Goal: Transaction & Acquisition: Subscribe to service/newsletter

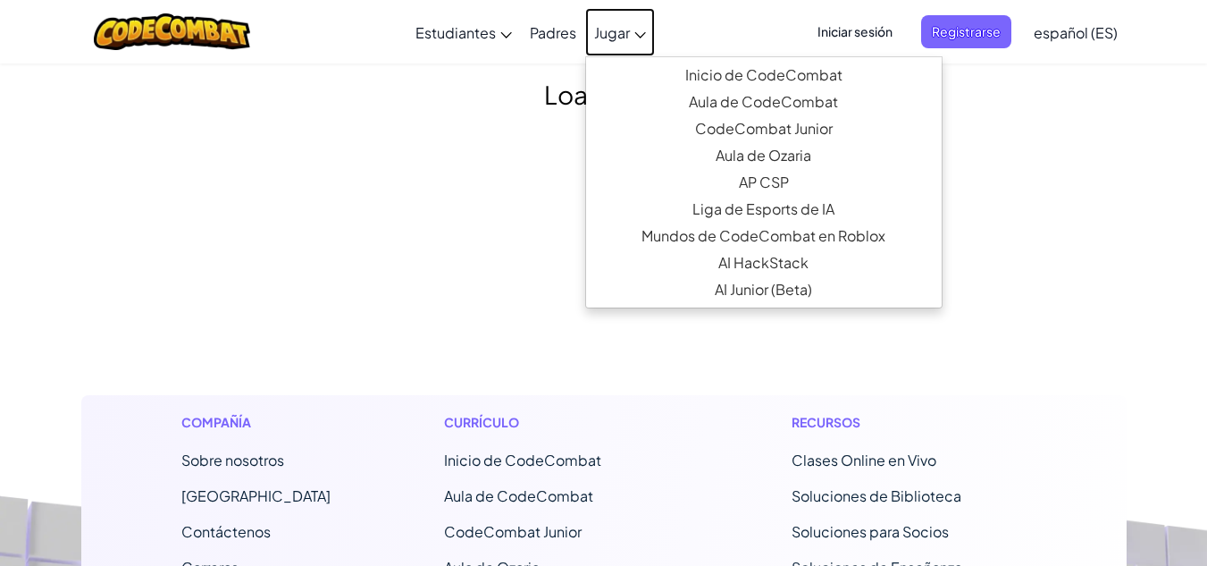
click at [642, 34] on icon at bounding box center [640, 35] width 12 height 6
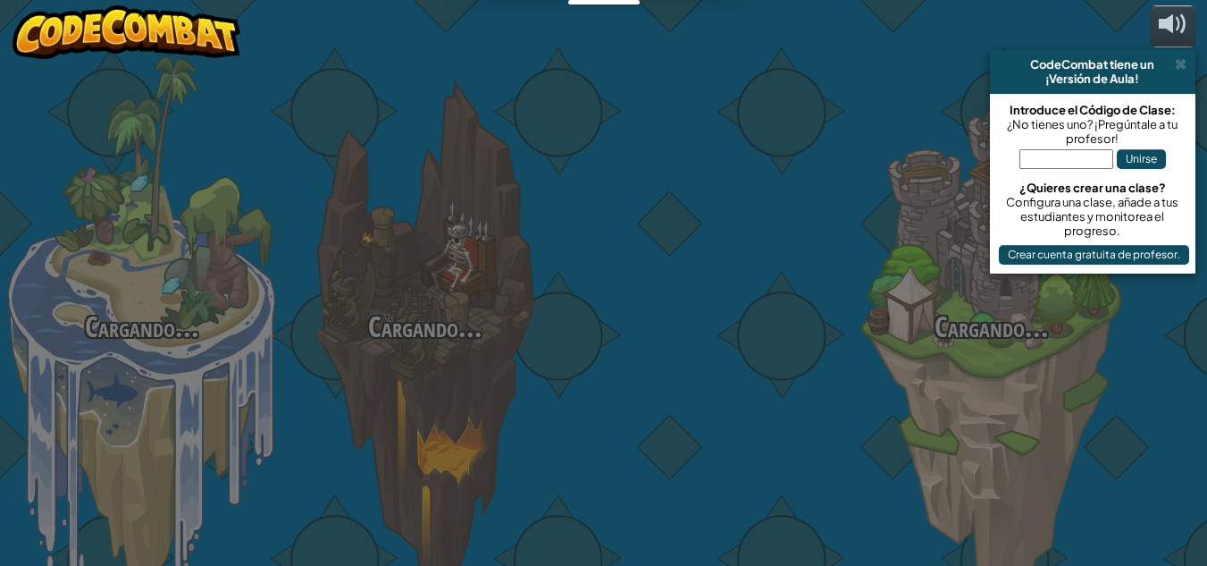
select select "es-ES"
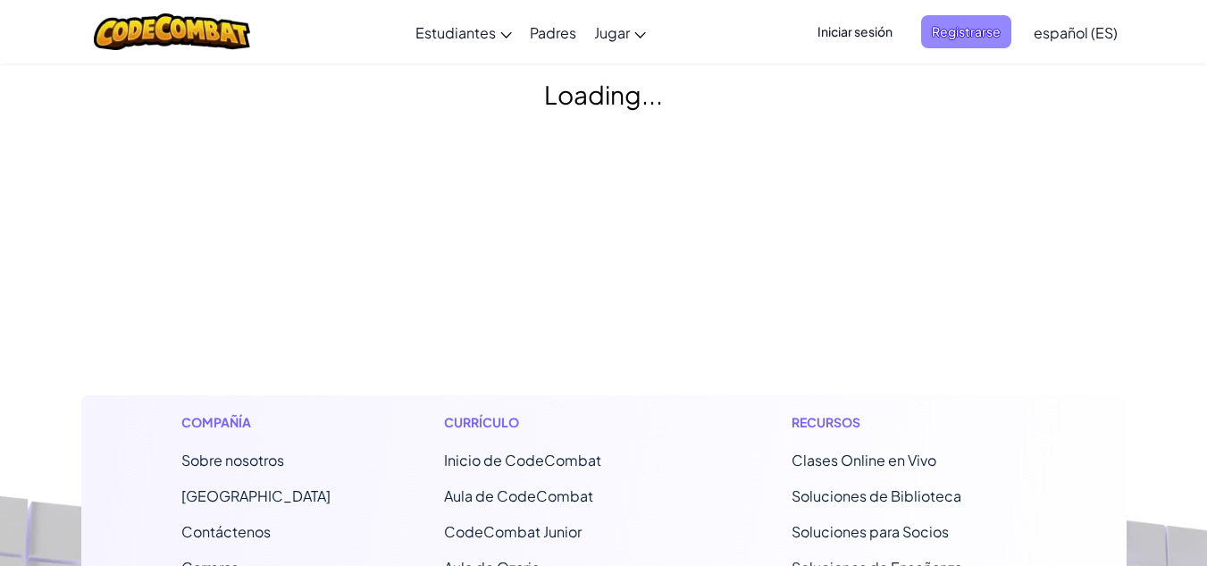
click at [956, 29] on span "Registrarse" at bounding box center [966, 31] width 90 height 33
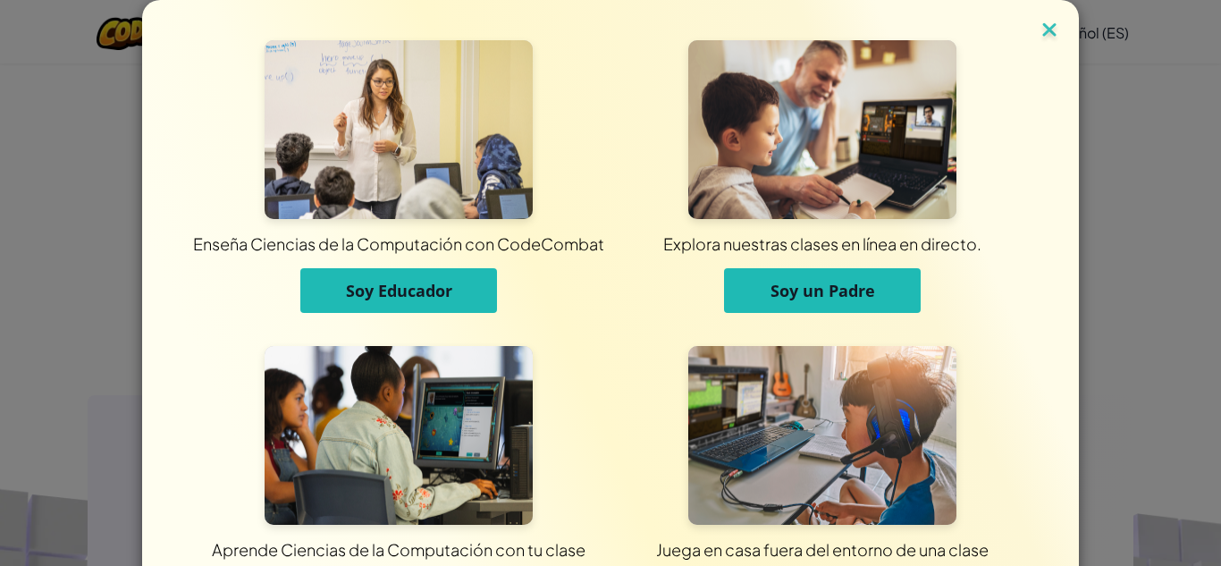
click at [1048, 30] on img at bounding box center [1048, 31] width 23 height 27
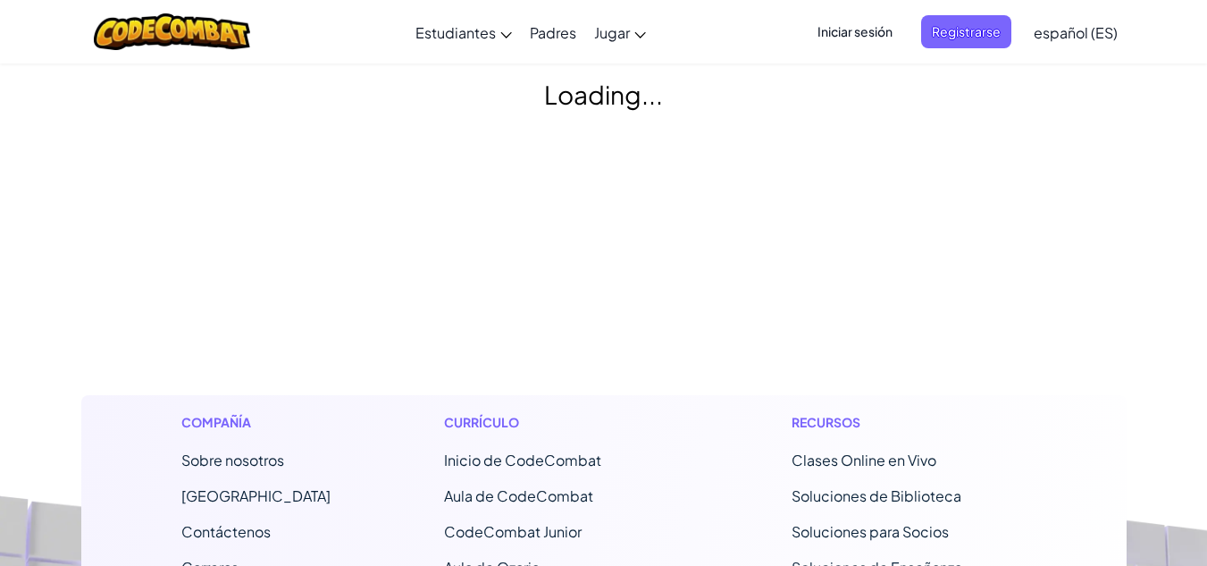
click at [872, 44] on span "Iniciar sesión" at bounding box center [855, 31] width 96 height 33
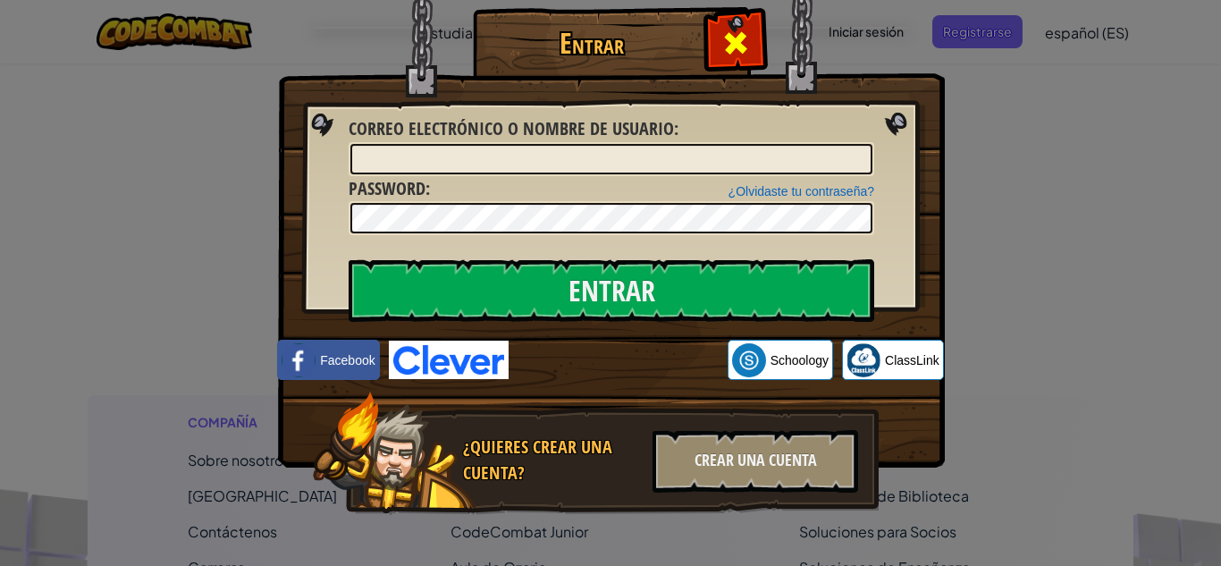
click at [721, 38] on span at bounding box center [735, 43] width 29 height 29
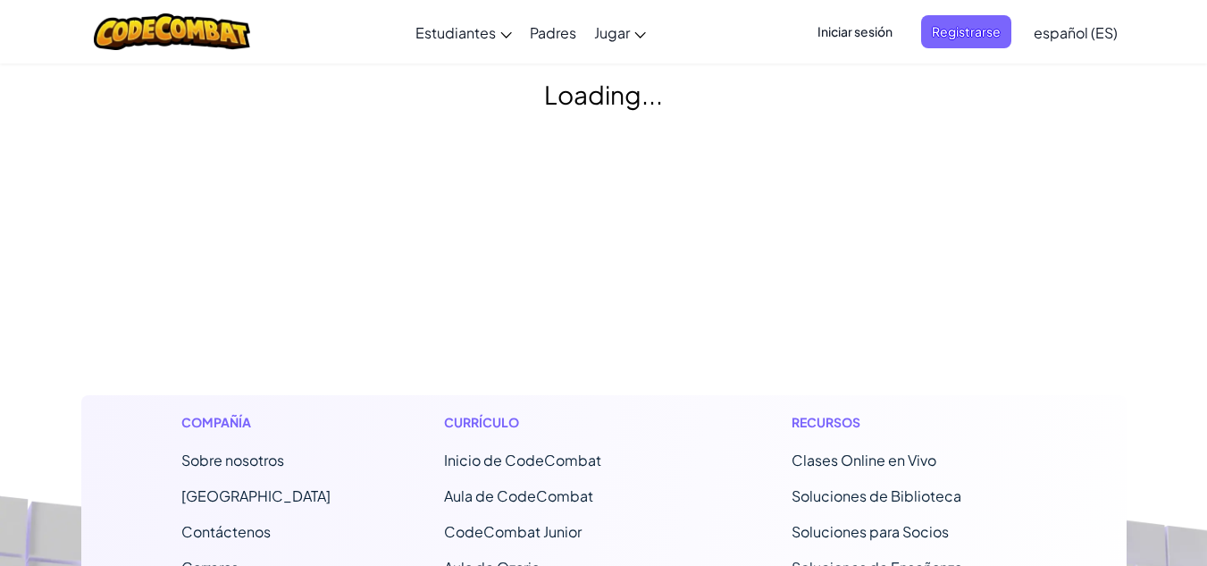
drag, startPoint x: 264, startPoint y: 129, endPoint x: 167, endPoint y: 24, distance: 142.3
